Goal: Task Accomplishment & Management: Use online tool/utility

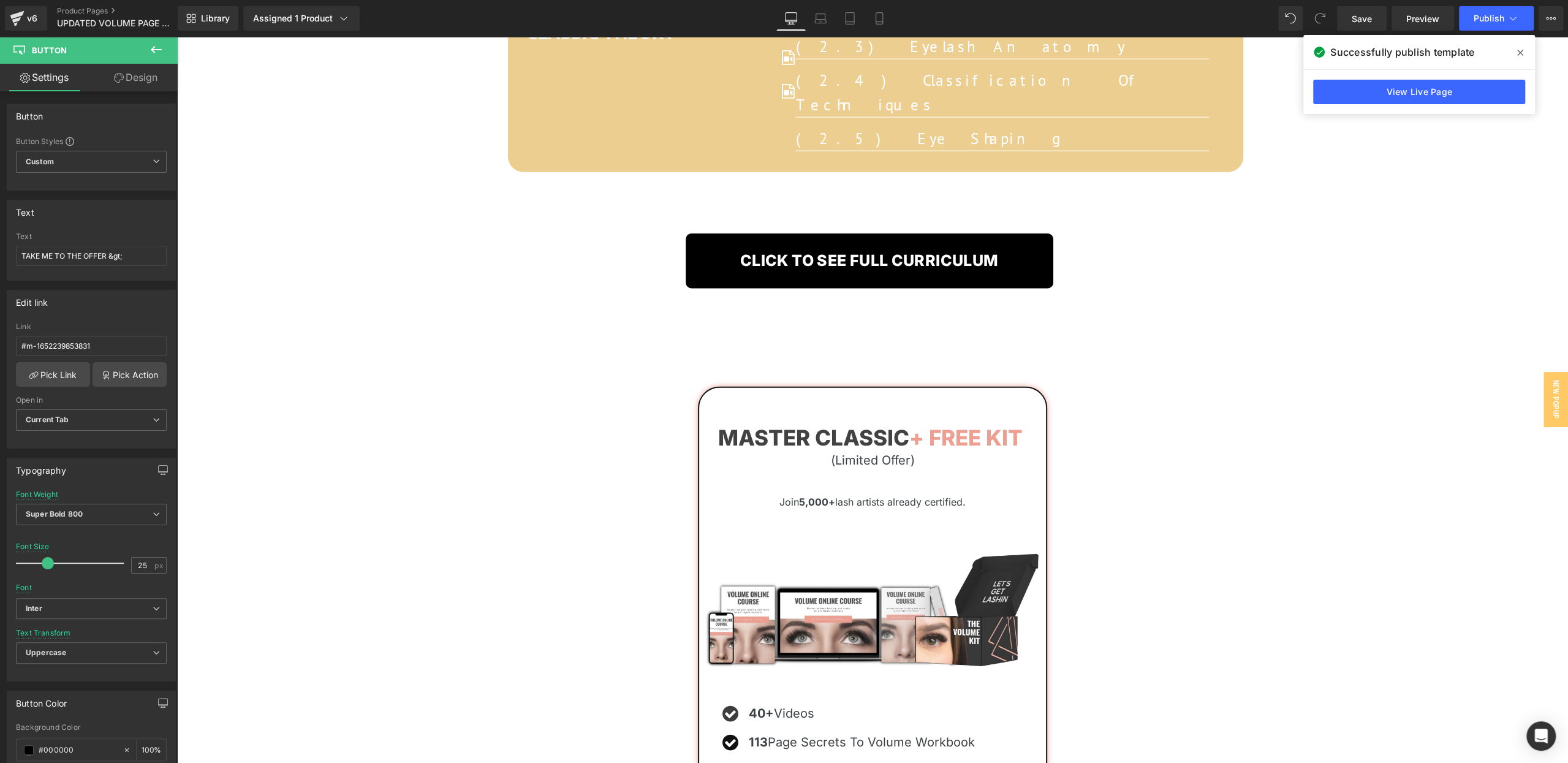
click at [1523, 54] on span at bounding box center [1520, 52] width 20 height 20
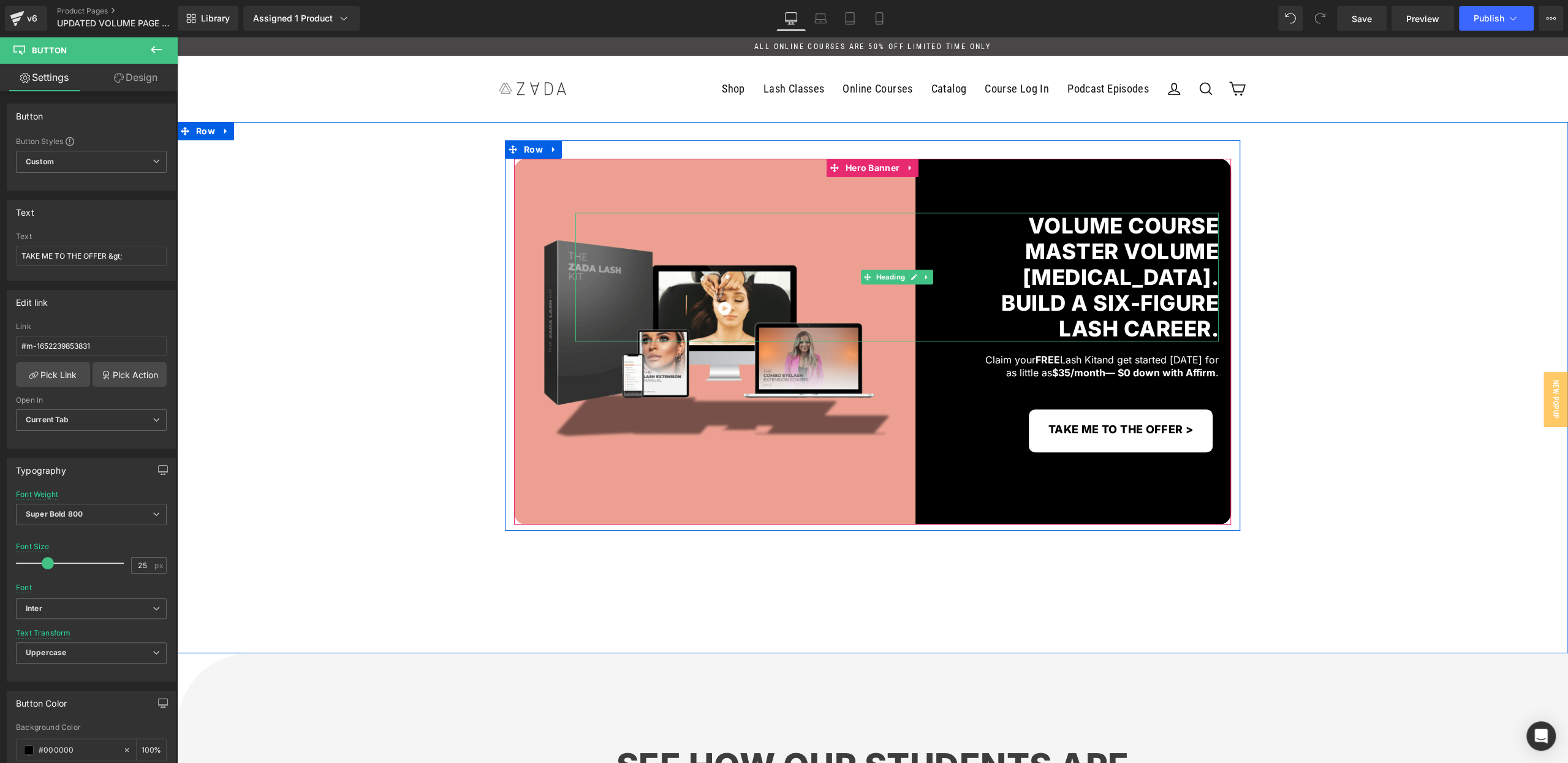
click at [1213, 251] on span "Master VOLUME" at bounding box center [1122, 251] width 194 height 26
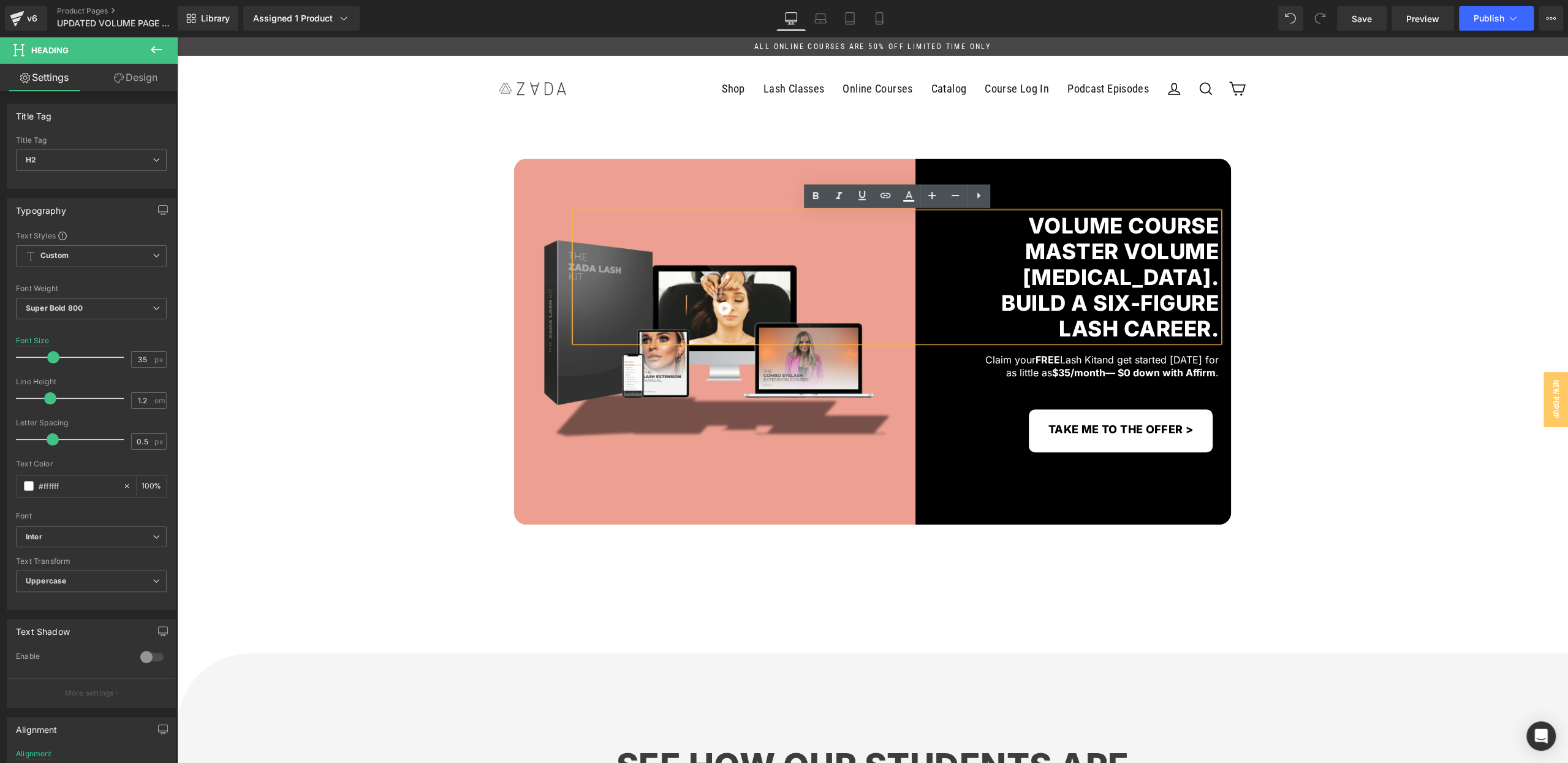
click at [1213, 256] on span "Master VOLUME" at bounding box center [1122, 251] width 194 height 26
click at [1263, 265] on div "VOLUME COURSE Master VOLUME [MEDICAL_DATA] . Build a Six-Figure Lash Career. He…" at bounding box center [872, 336] width 1391 height 390
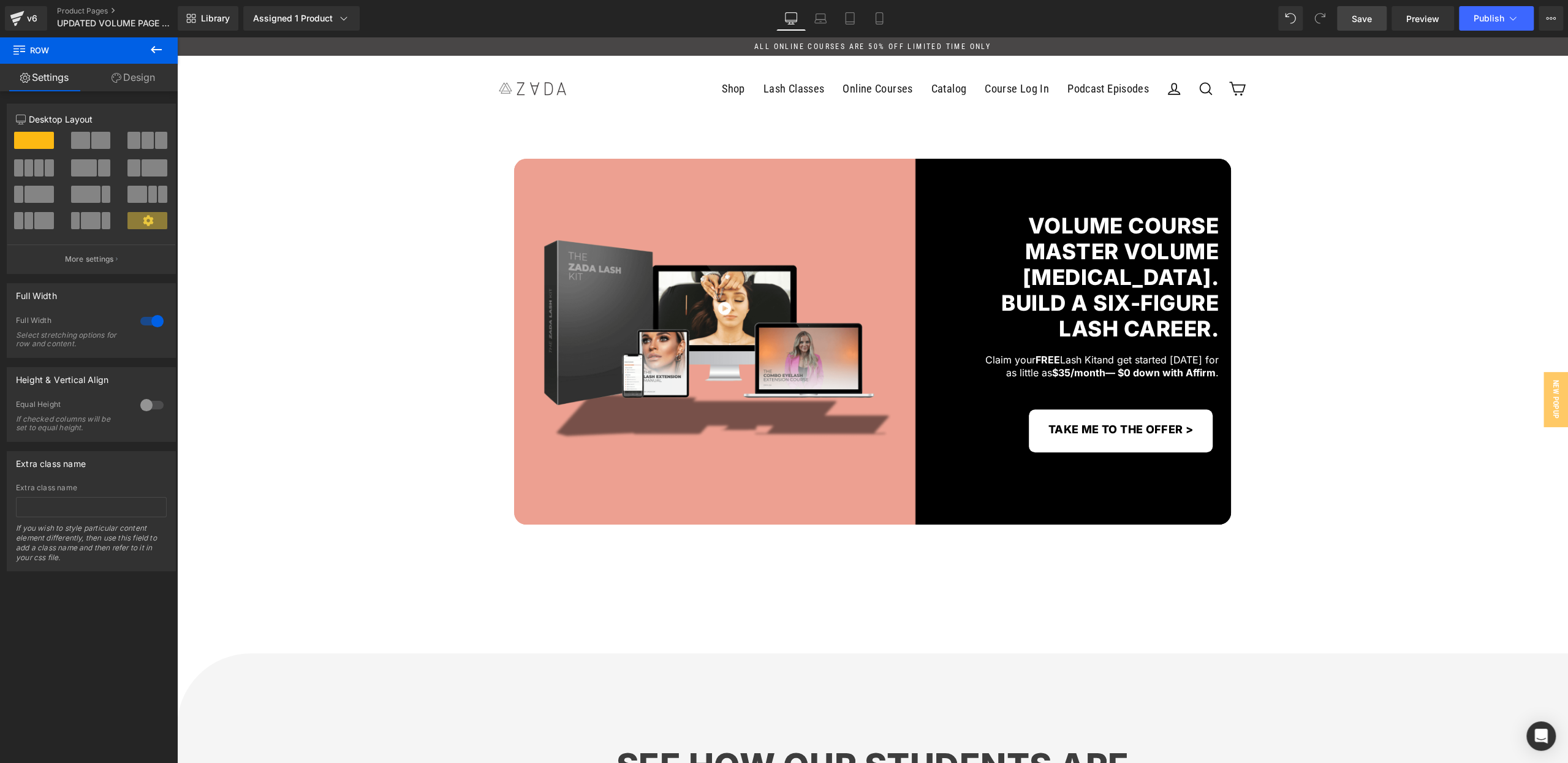
click at [1357, 22] on span "Save" at bounding box center [1361, 19] width 20 height 13
click at [1487, 20] on span "Publish" at bounding box center [1489, 18] width 31 height 10
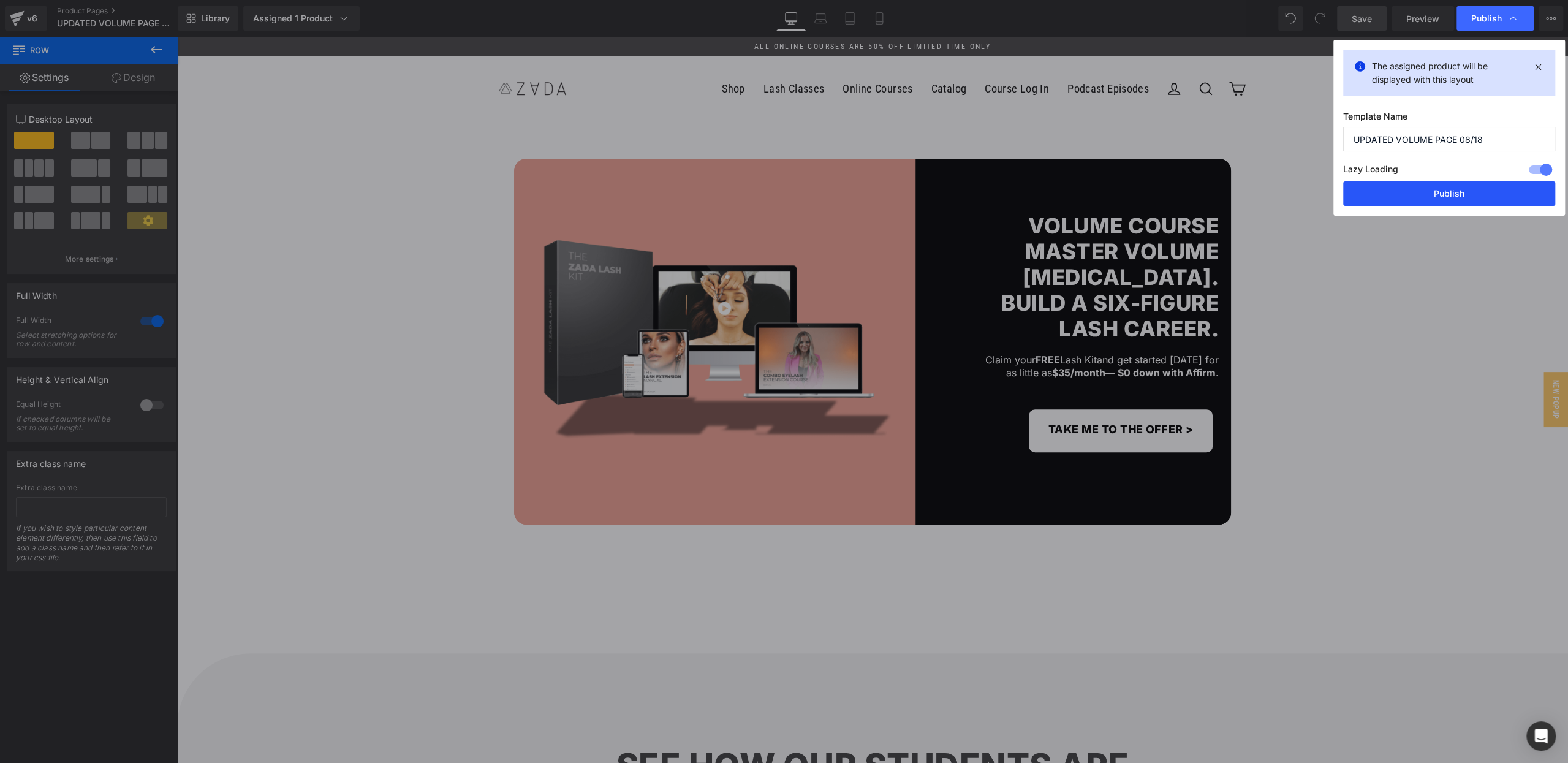
click at [1409, 189] on button "Publish" at bounding box center [1449, 193] width 212 height 24
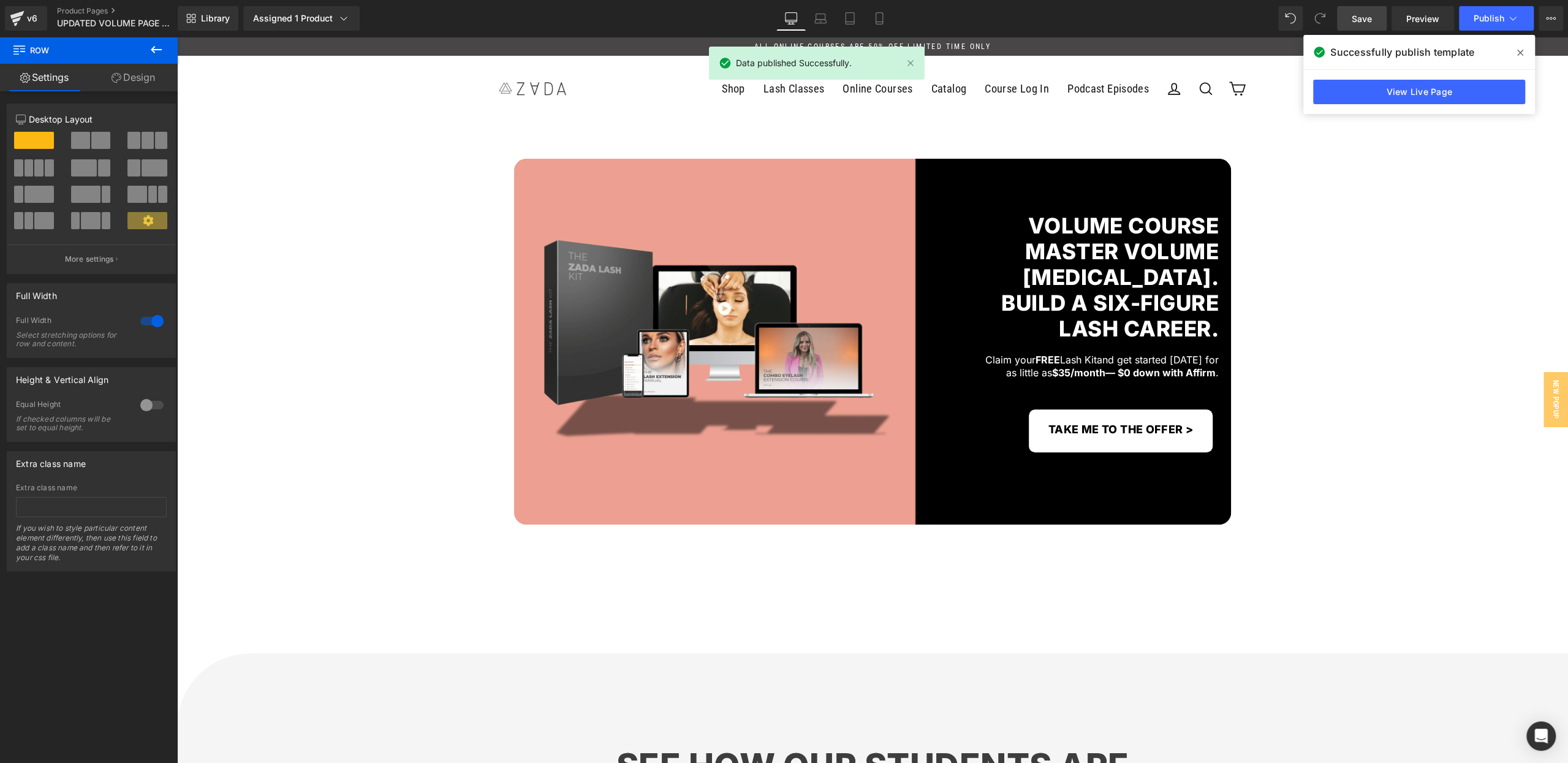
click at [1520, 53] on icon at bounding box center [1520, 53] width 6 height 6
